Goal: Task Accomplishment & Management: Manage account settings

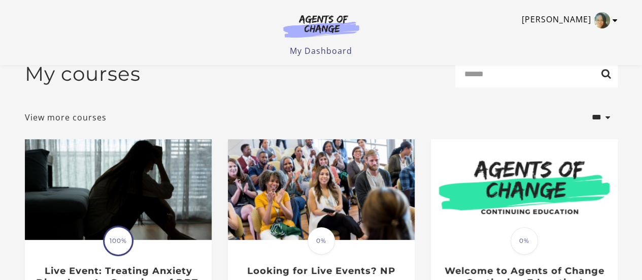
click at [613, 20] on icon "Toggle menu" at bounding box center [615, 20] width 5 height 8
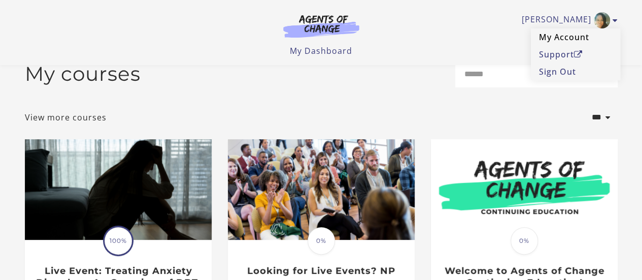
click at [549, 37] on link "My Account" at bounding box center [575, 36] width 89 height 17
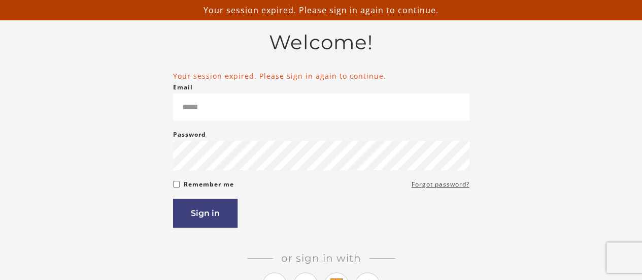
scroll to position [52, 0]
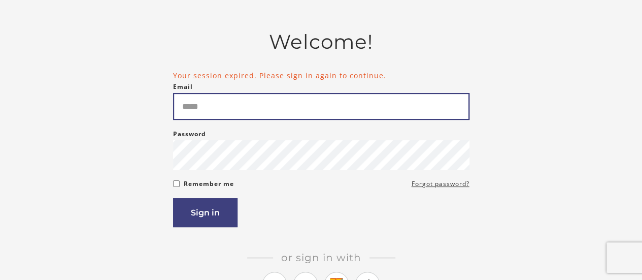
click at [245, 109] on input "Email" at bounding box center [321, 106] width 296 height 27
type input "**********"
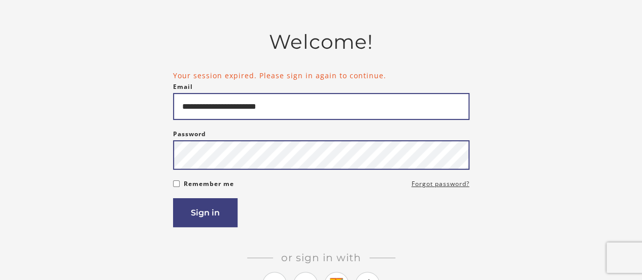
click at [173, 198] on button "Sign in" at bounding box center [205, 212] width 64 height 29
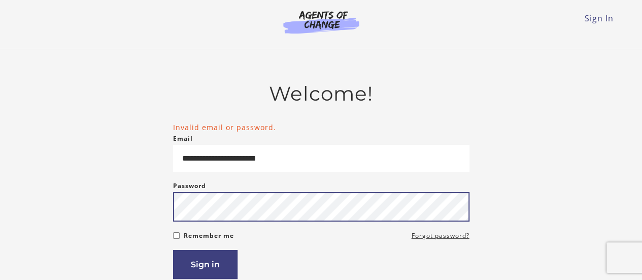
click at [173, 250] on button "Sign in" at bounding box center [205, 264] width 64 height 29
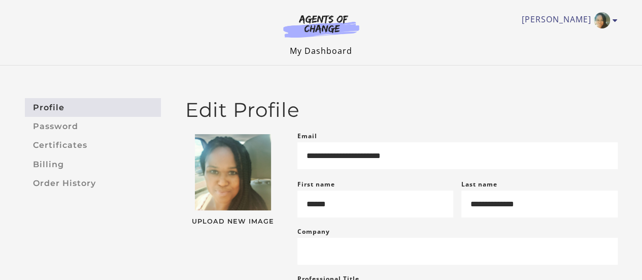
click at [319, 50] on link "My Dashboard" at bounding box center [321, 50] width 62 height 11
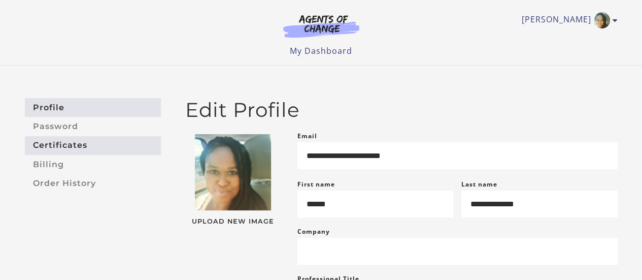
click at [76, 147] on link "Certificates" at bounding box center [93, 145] width 136 height 19
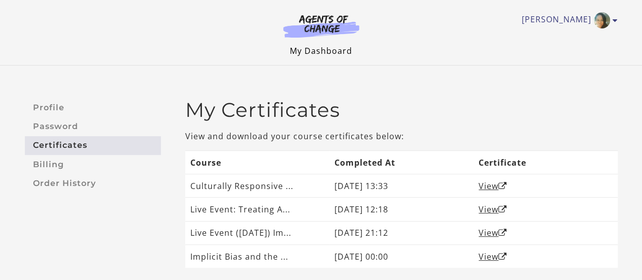
click at [308, 51] on link "My Dashboard" at bounding box center [321, 50] width 62 height 11
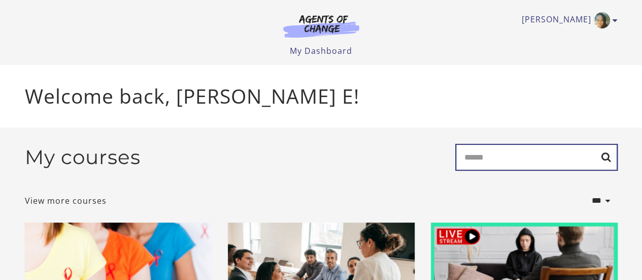
click at [470, 157] on input "Search" at bounding box center [536, 157] width 162 height 27
type input "**********"
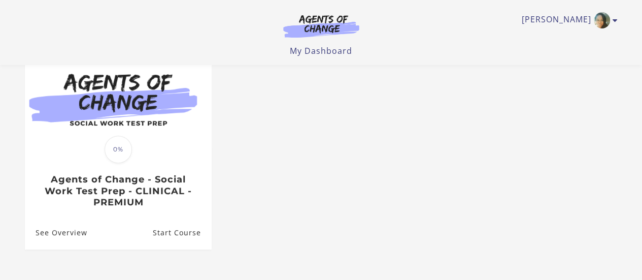
scroll to position [135, 0]
